Goal: Task Accomplishment & Management: Use online tool/utility

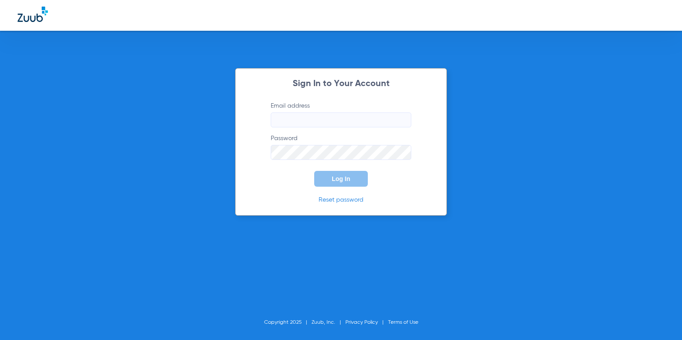
click at [312, 116] on input "Email address" at bounding box center [341, 119] width 141 height 15
type input "[EMAIL_ADDRESS][DOMAIN_NAME]"
click at [314, 171] on button "Log In" at bounding box center [341, 179] width 54 height 16
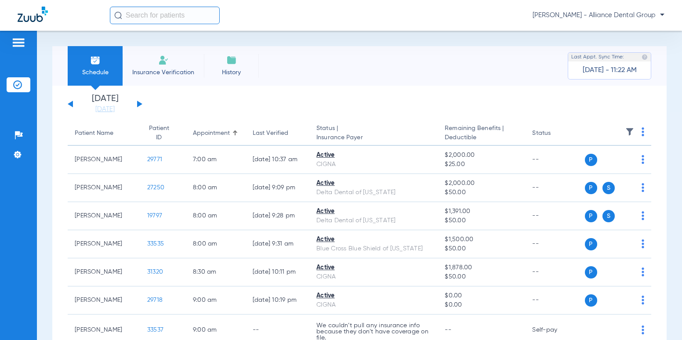
click at [202, 11] on input "text" at bounding box center [165, 16] width 110 height 18
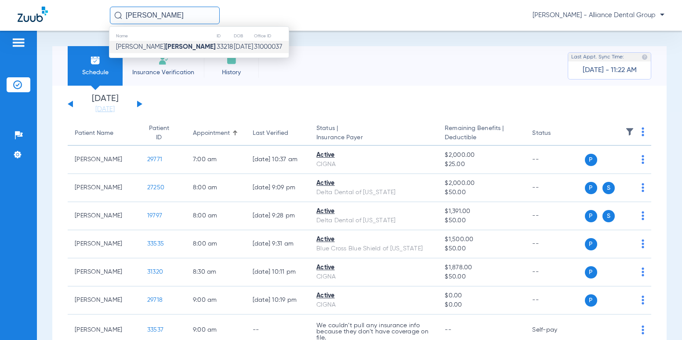
type input "[PERSON_NAME]"
click at [172, 45] on td "[PERSON_NAME]" at bounding box center [162, 47] width 107 height 12
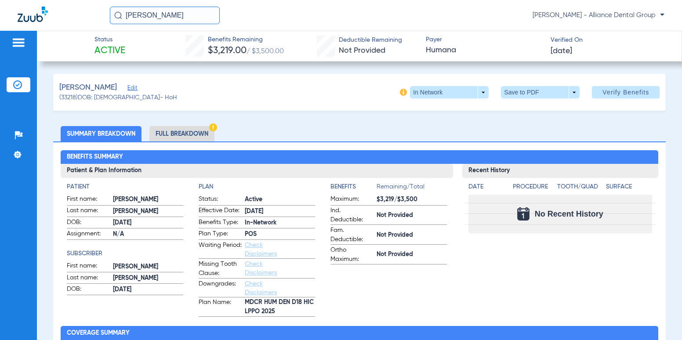
click at [253, 248] on link "Check Disclaimers" at bounding box center [261, 249] width 32 height 15
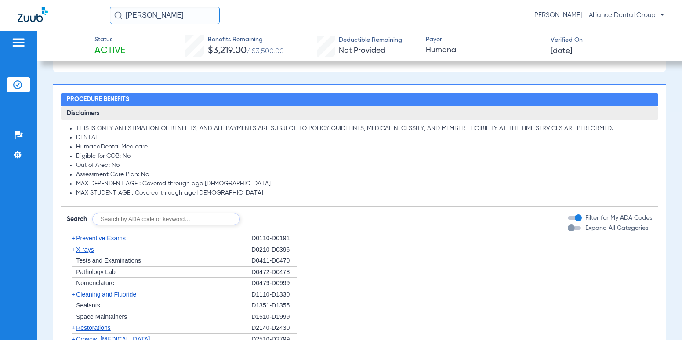
scroll to position [443, 0]
